Goal: Task Accomplishment & Management: Use online tool/utility

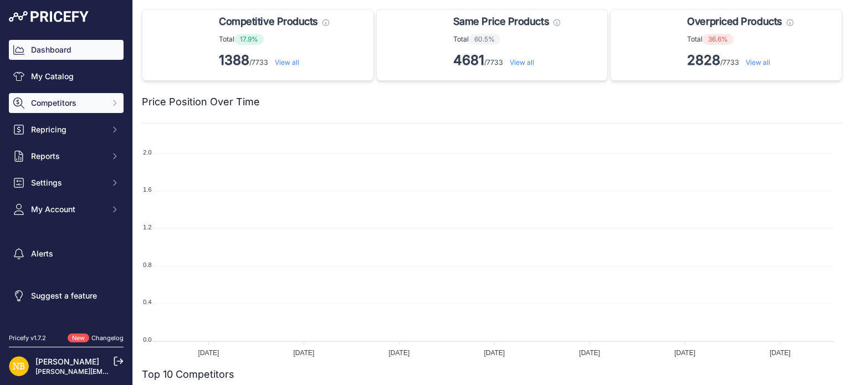
click at [64, 105] on span "Competitors" at bounding box center [67, 103] width 73 height 11
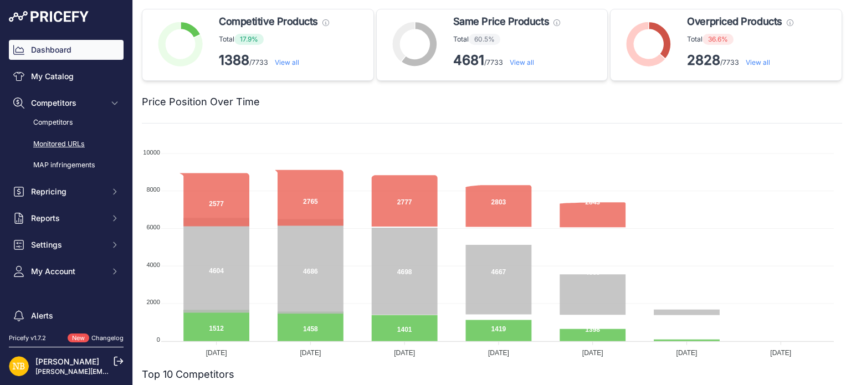
click at [65, 145] on link "Monitored URLs" at bounding box center [66, 144] width 115 height 19
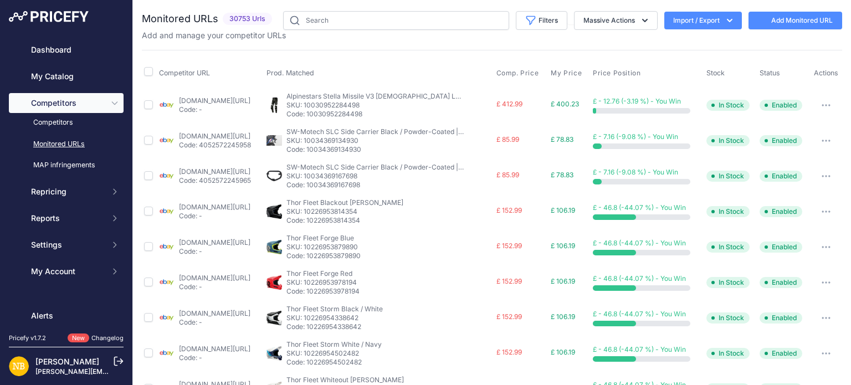
click at [672, 19] on button "Import / Export" at bounding box center [704, 21] width 78 height 18
